Goal: Information Seeking & Learning: Learn about a topic

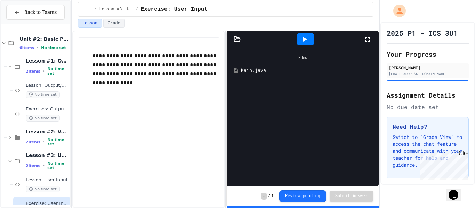
click at [255, 71] on div "Main.java" at bounding box center [308, 70] width 134 height 7
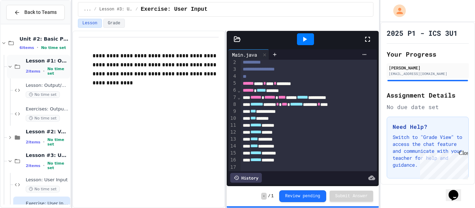
click at [36, 67] on div "Lesson #1: Output/Output Formatting 2 items • No time set" at bounding box center [47, 67] width 43 height 18
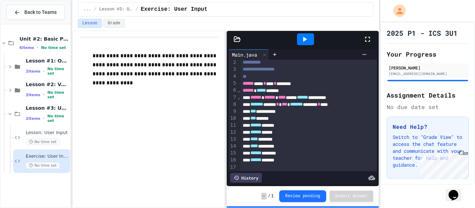
click at [36, 67] on div "Lesson #1: Output/Output Formatting 2 items • No time set" at bounding box center [47, 67] width 43 height 18
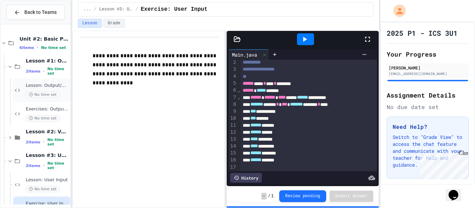
click at [49, 87] on span "Lesson: Output/Output Formatting" at bounding box center [47, 86] width 43 height 6
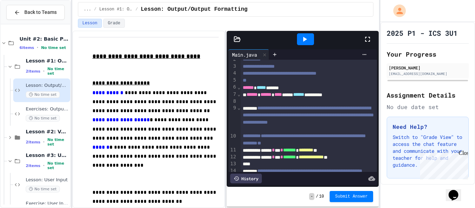
scroll to position [13, 0]
click at [299, 107] on span "**********" at bounding box center [308, 114] width 131 height 19
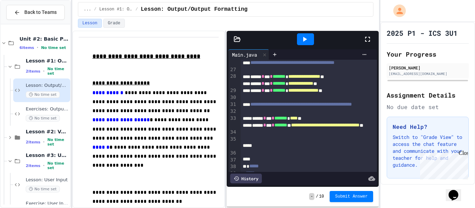
scroll to position [266, 0]
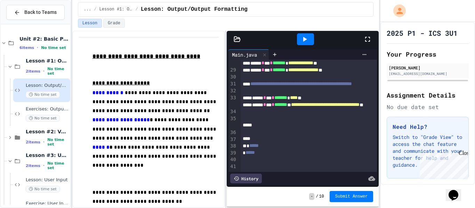
click at [307, 39] on icon at bounding box center [304, 39] width 8 height 8
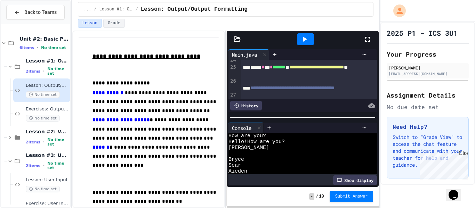
scroll to position [222, 0]
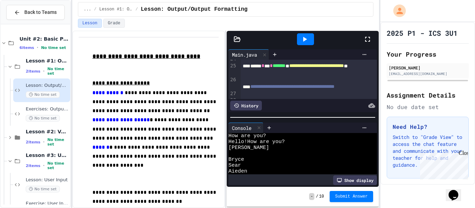
click at [289, 68] on span "**********" at bounding box center [316, 65] width 55 height 5
click at [307, 42] on icon at bounding box center [304, 39] width 8 height 8
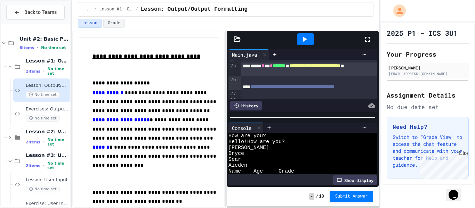
scroll to position [0, 0]
click at [289, 68] on span "**********" at bounding box center [314, 65] width 51 height 5
click at [308, 40] on icon at bounding box center [304, 39] width 8 height 8
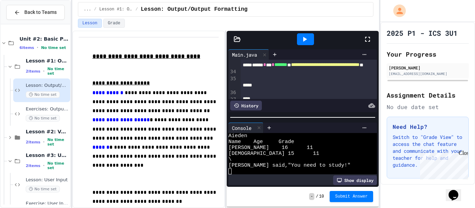
scroll to position [40, 0]
click at [359, 67] on span "**********" at bounding box center [325, 64] width 69 height 5
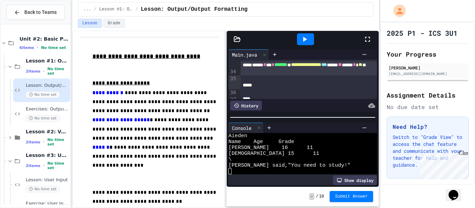
click at [312, 40] on div at bounding box center [305, 39] width 17 height 12
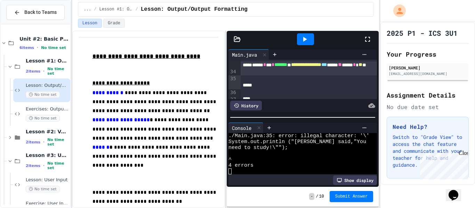
scroll to position [83, 0]
click at [321, 67] on span "**********" at bounding box center [306, 64] width 30 height 5
click at [306, 38] on icon at bounding box center [304, 39] width 8 height 8
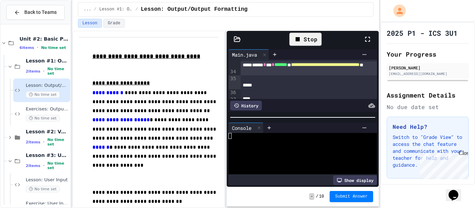
scroll to position [41, 0]
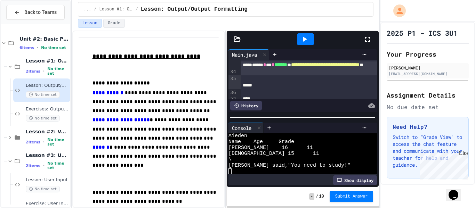
click at [291, 67] on span "**********" at bounding box center [325, 64] width 69 height 5
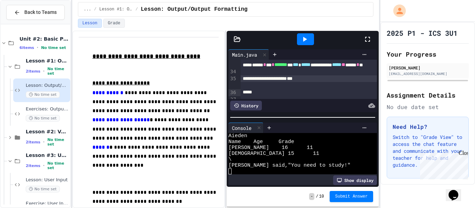
click at [315, 82] on div "***" at bounding box center [309, 78] width 137 height 7
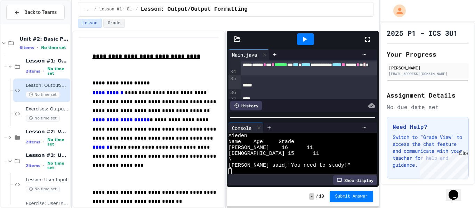
click at [308, 40] on icon at bounding box center [304, 39] width 8 height 8
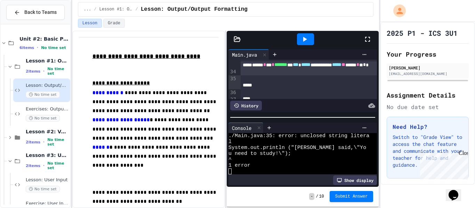
click at [285, 75] on div "**********" at bounding box center [309, 69] width 137 height 14
click at [305, 35] on icon at bounding box center [304, 39] width 8 height 8
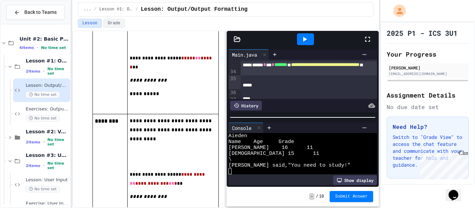
scroll to position [1661, 0]
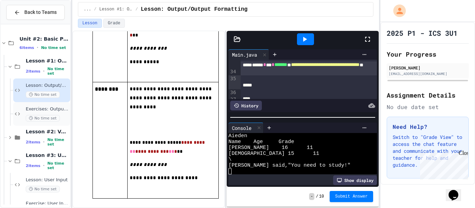
click at [56, 113] on div "Exercises: Output/Output Formatting No time set" at bounding box center [47, 113] width 43 height 15
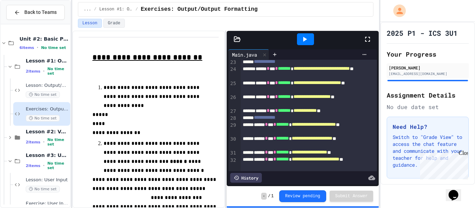
scroll to position [232, 0]
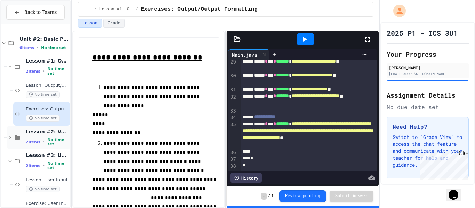
click at [55, 135] on span "Lesson #2: Variables & Data Types" at bounding box center [47, 132] width 43 height 6
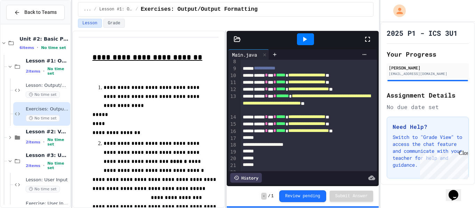
scroll to position [49, 0]
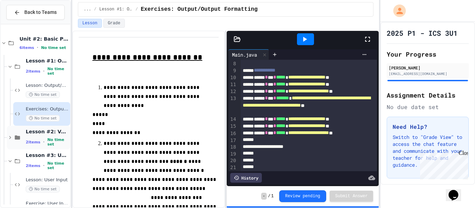
click at [56, 133] on span "Lesson #2: Variables & Data Types" at bounding box center [47, 132] width 43 height 6
click at [53, 140] on span "No time set" at bounding box center [58, 142] width 22 height 9
click at [53, 155] on span "Lesson: Variables & Data Types" at bounding box center [47, 157] width 43 height 6
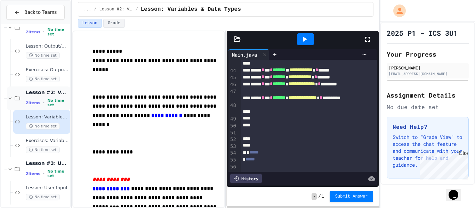
scroll to position [41, 0]
click at [51, 141] on span "Exercises: Variables & Data Types" at bounding box center [47, 140] width 43 height 6
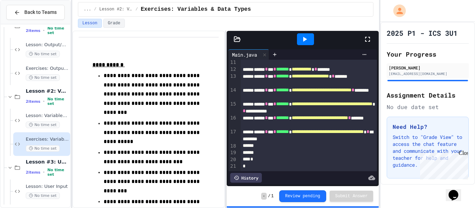
scroll to position [67, 0]
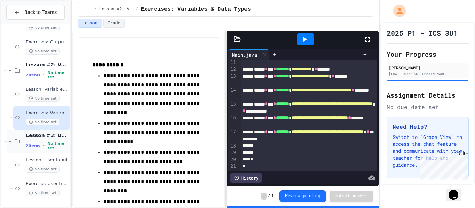
click at [38, 135] on span "Lesson #3: User Input" at bounding box center [47, 135] width 43 height 6
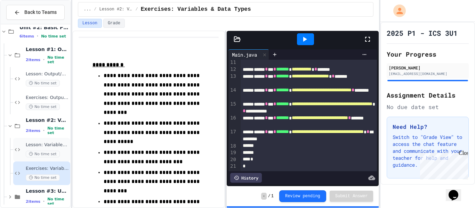
scroll to position [20, 0]
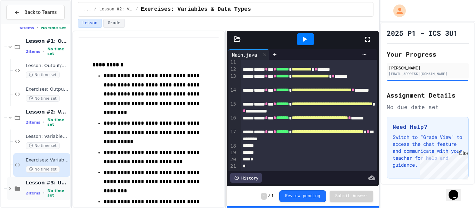
click at [42, 188] on div "Lesson #3: User Input 2 items • No time set" at bounding box center [47, 189] width 43 height 18
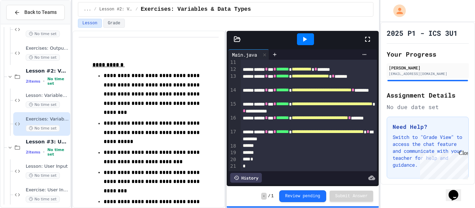
scroll to position [67, 0]
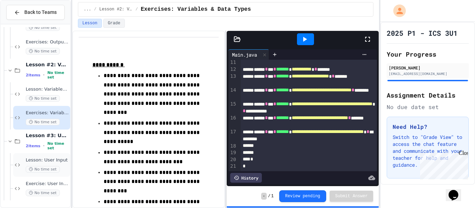
click at [54, 161] on span "Lesson: User Input" at bounding box center [47, 161] width 43 height 6
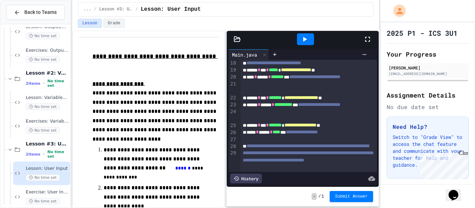
scroll to position [132, 0]
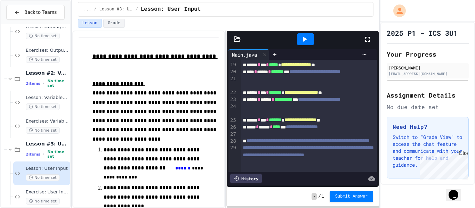
click at [279, 155] on span "**********" at bounding box center [308, 147] width 131 height 19
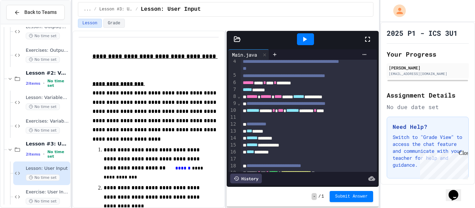
scroll to position [0, 0]
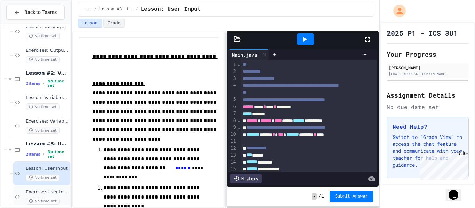
click at [54, 188] on div "Exercise: User Input No time set" at bounding box center [41, 197] width 57 height 24
